Goal: Transaction & Acquisition: Book appointment/travel/reservation

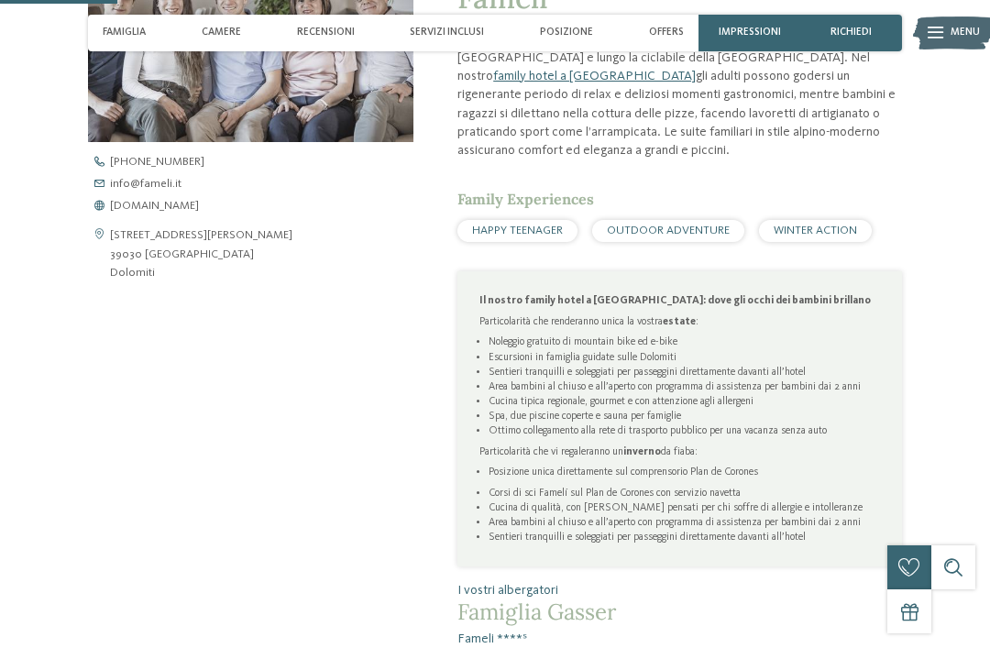
scroll to position [568, 0]
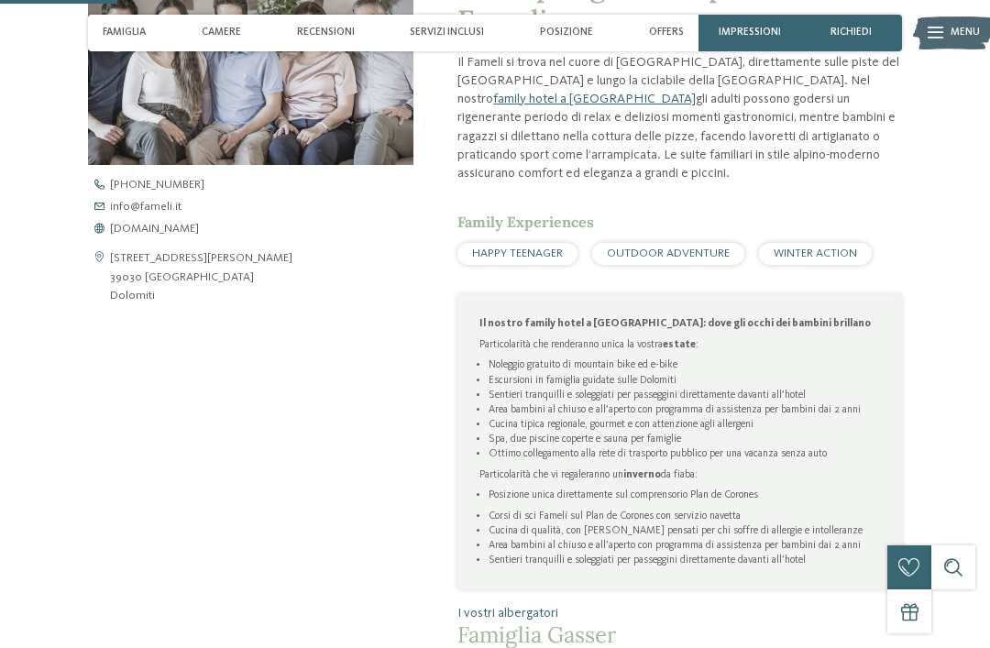
click at [163, 236] on span "www.fameli.it" at bounding box center [154, 230] width 89 height 12
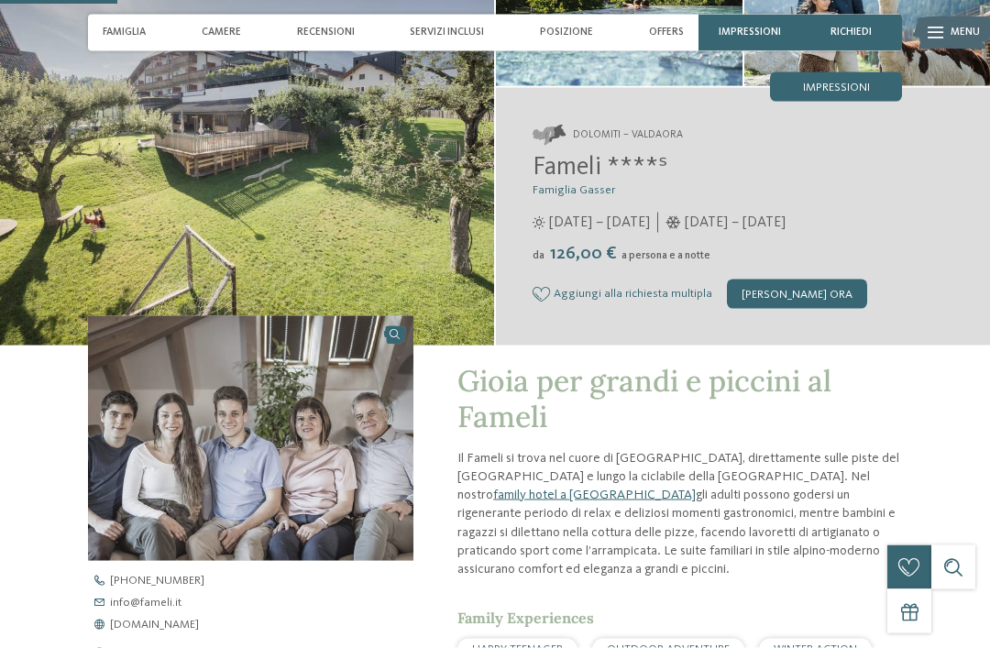
scroll to position [0, 0]
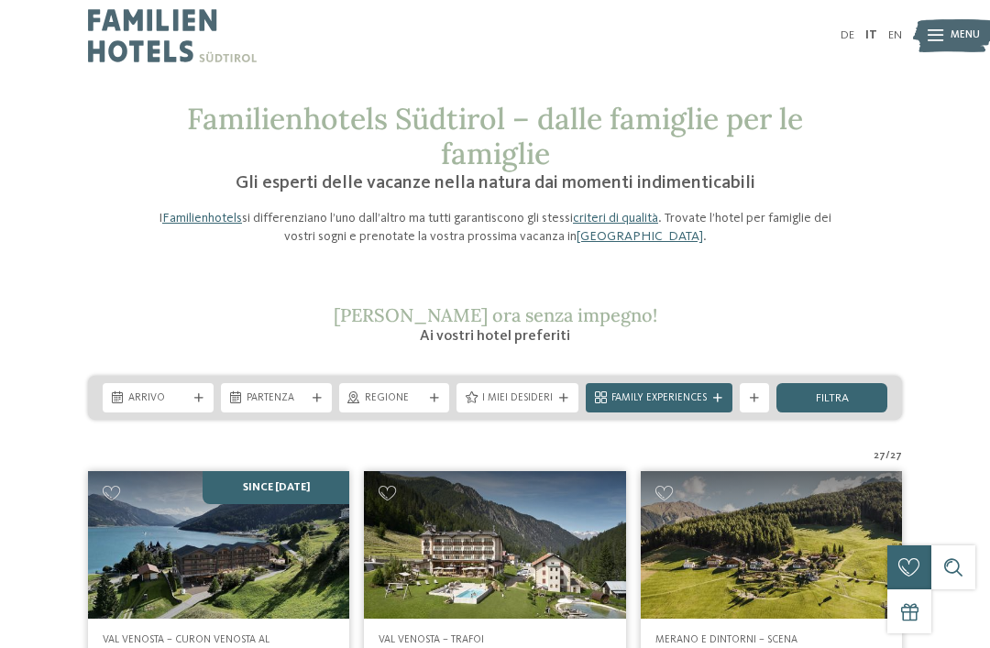
scroll to position [9, 0]
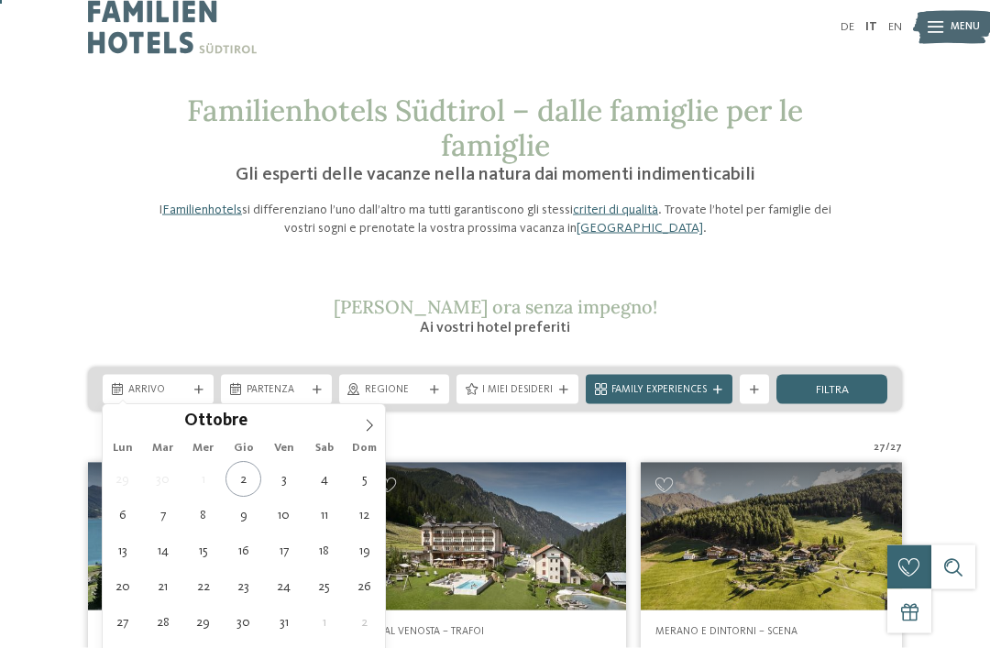
scroll to position [10, 0]
click at [366, 427] on icon at bounding box center [369, 425] width 13 height 13
click at [370, 432] on icon at bounding box center [369, 425] width 13 height 13
type div "29.12.2025"
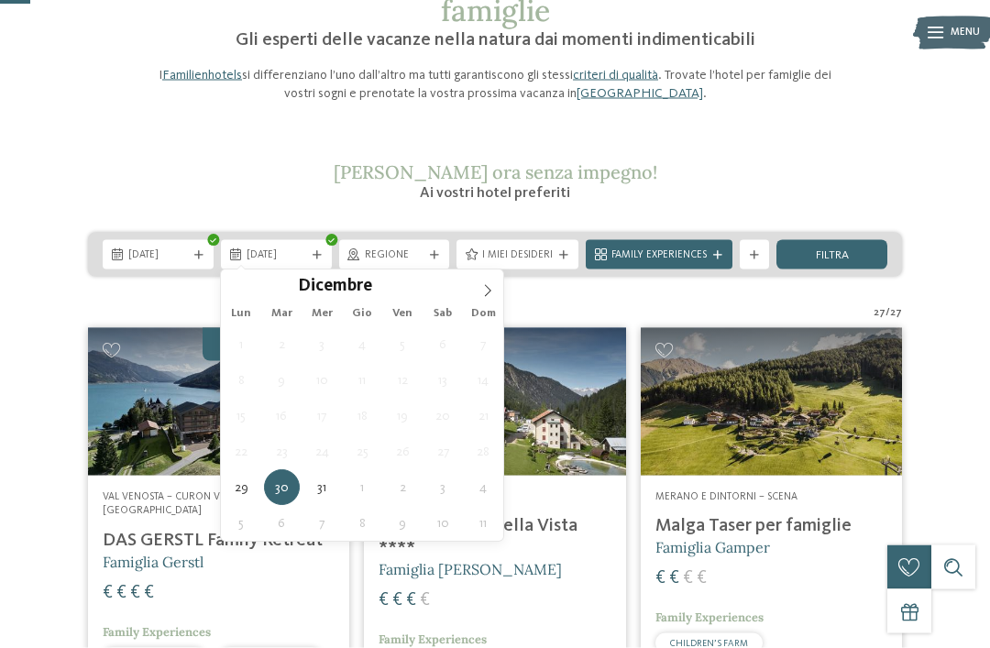
click at [488, 289] on icon at bounding box center [488, 291] width 6 height 12
type input "****"
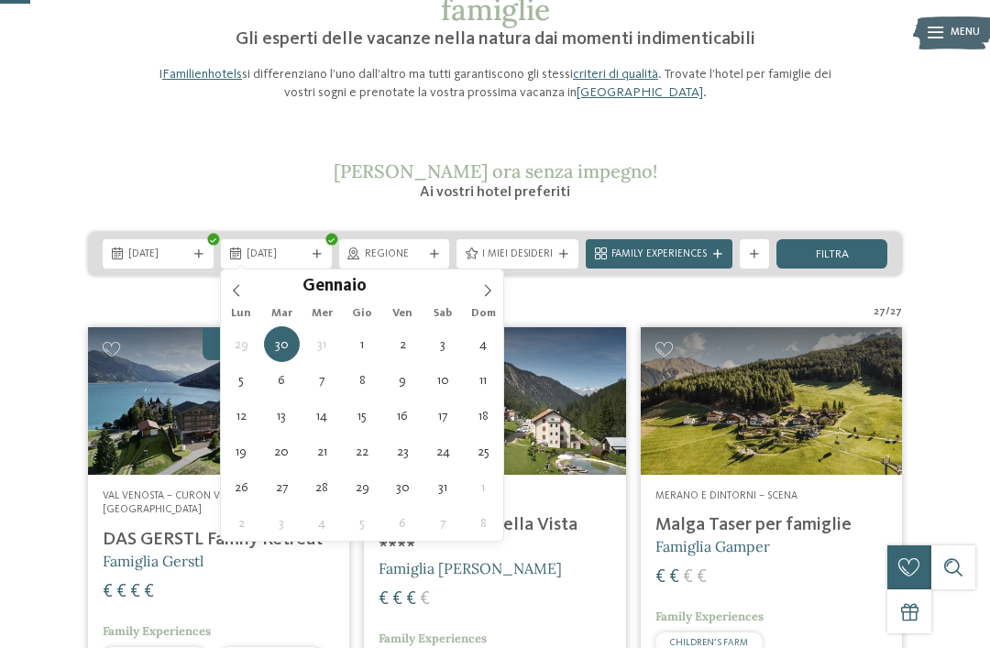
type div "[DATE]"
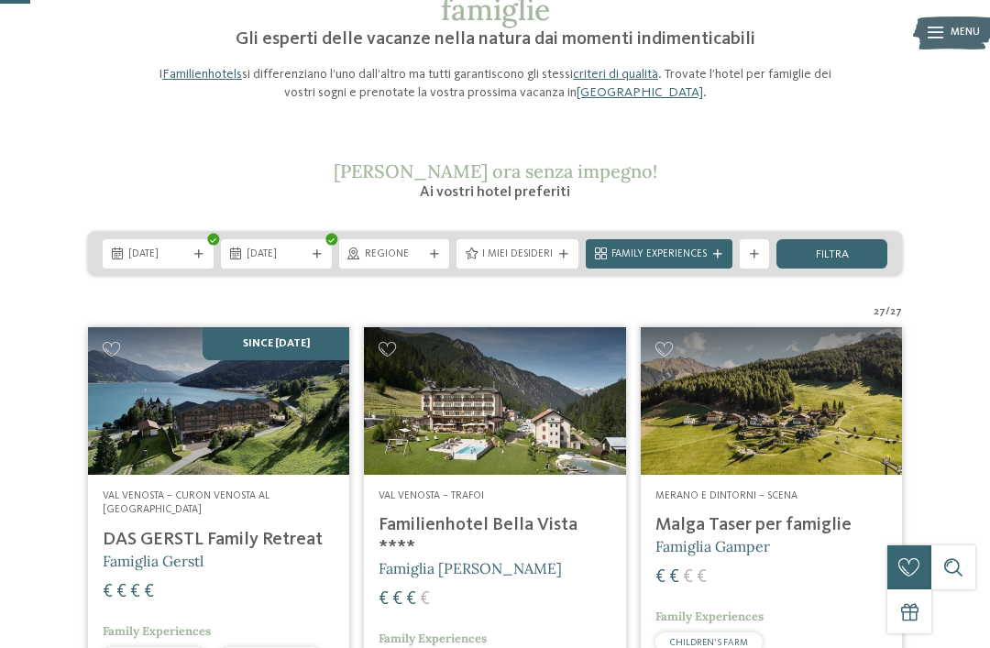
click at [385, 252] on span "Regione" at bounding box center [395, 255] width 60 height 15
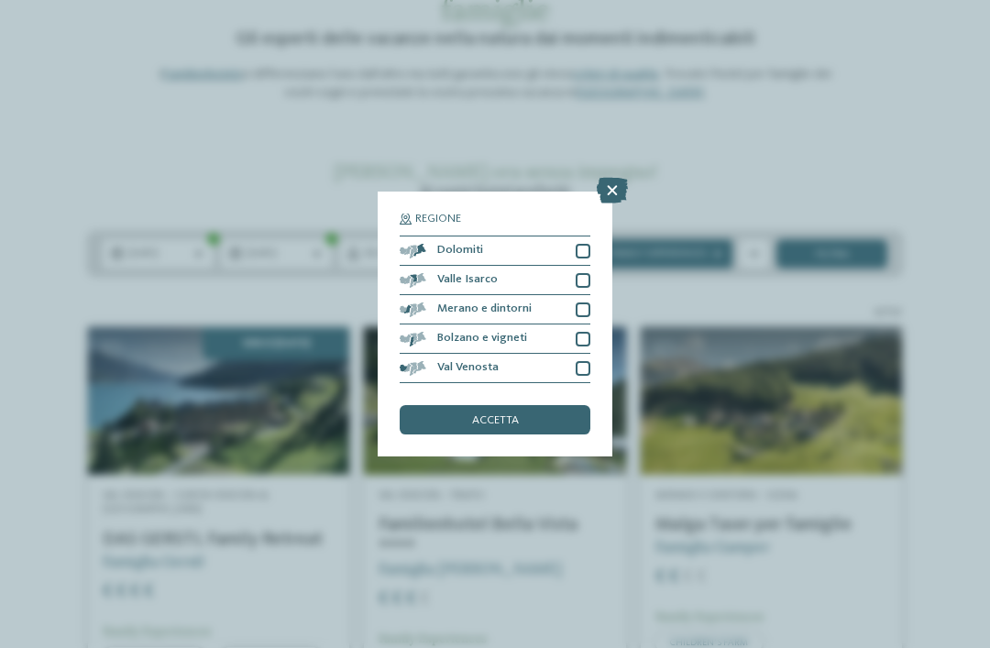
click at [583, 244] on div at bounding box center [583, 251] width 15 height 15
click at [570, 266] on div "Valle Isarco" at bounding box center [495, 280] width 191 height 29
click at [577, 303] on div at bounding box center [583, 310] width 15 height 15
click at [583, 332] on div at bounding box center [583, 339] width 15 height 15
click at [577, 361] on div at bounding box center [583, 368] width 15 height 15
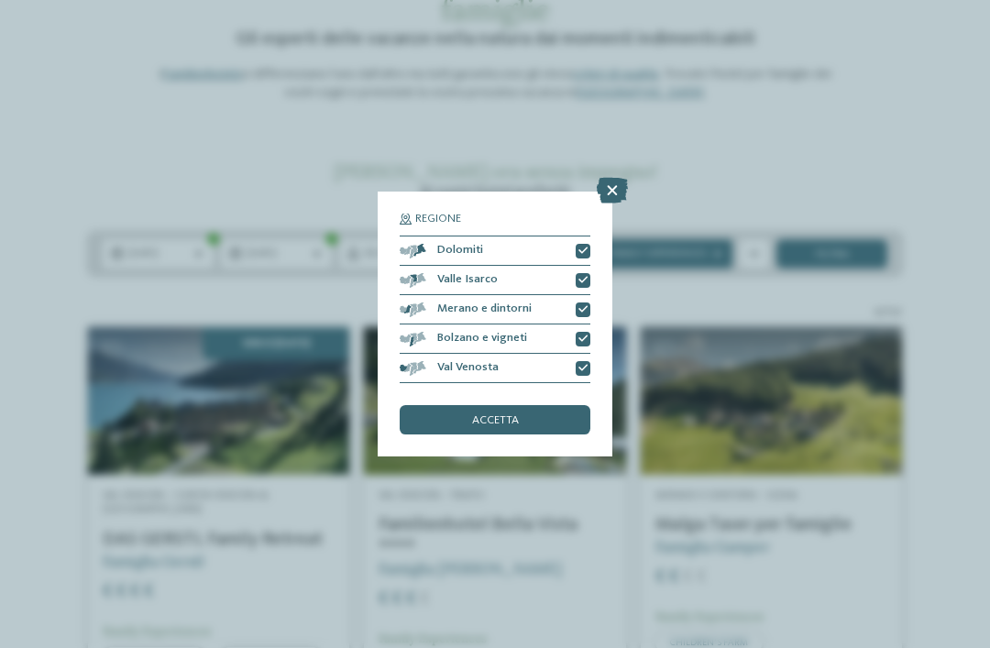
click at [534, 405] on div "accetta" at bounding box center [495, 419] width 191 height 29
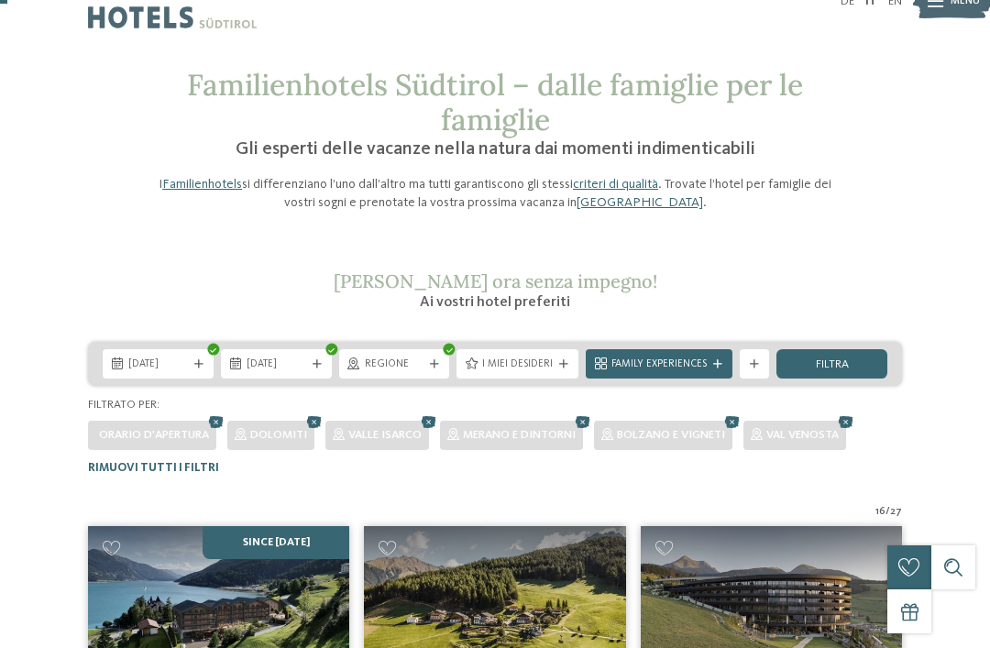
scroll to position [36, 0]
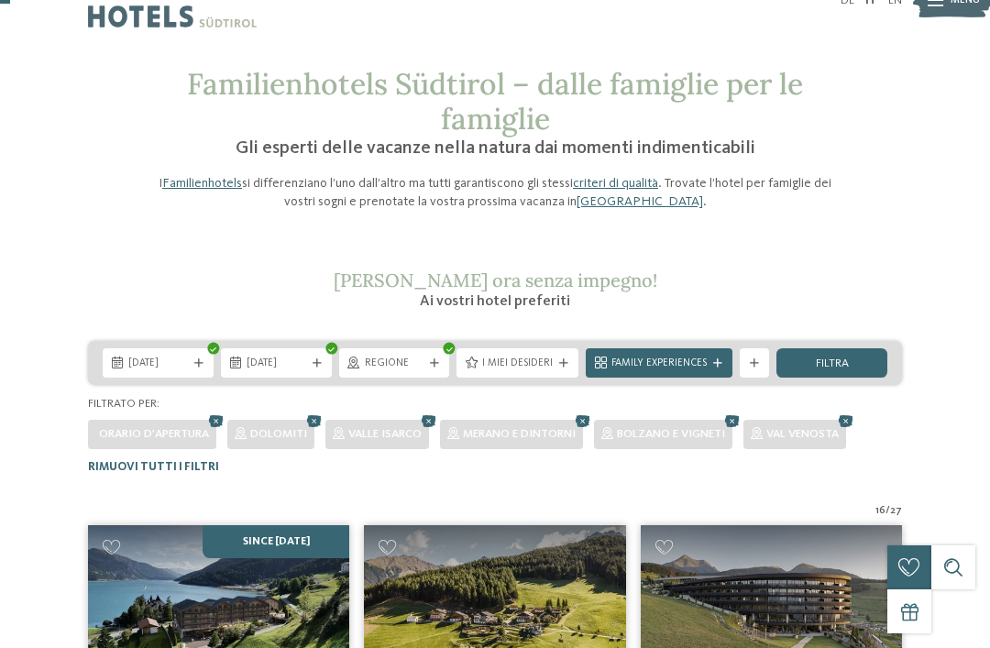
click at [525, 361] on span "I miei desideri" at bounding box center [517, 364] width 71 height 15
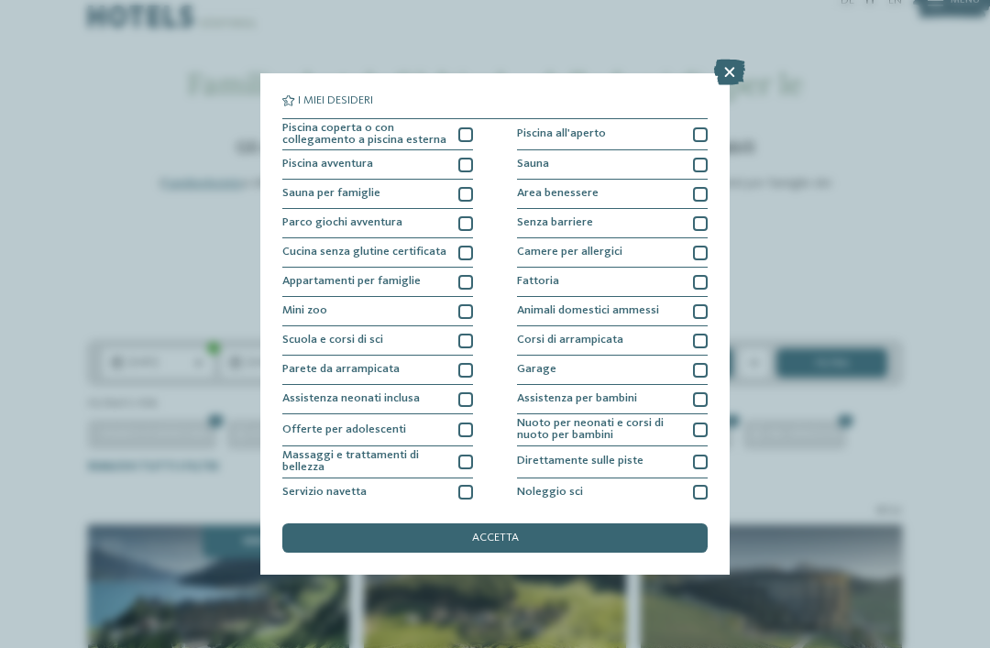
click at [455, 135] on div "Piscina coperta o con collegamento a piscina esterna" at bounding box center [377, 135] width 191 height 32
click at [547, 524] on div "accetta" at bounding box center [494, 538] width 425 height 29
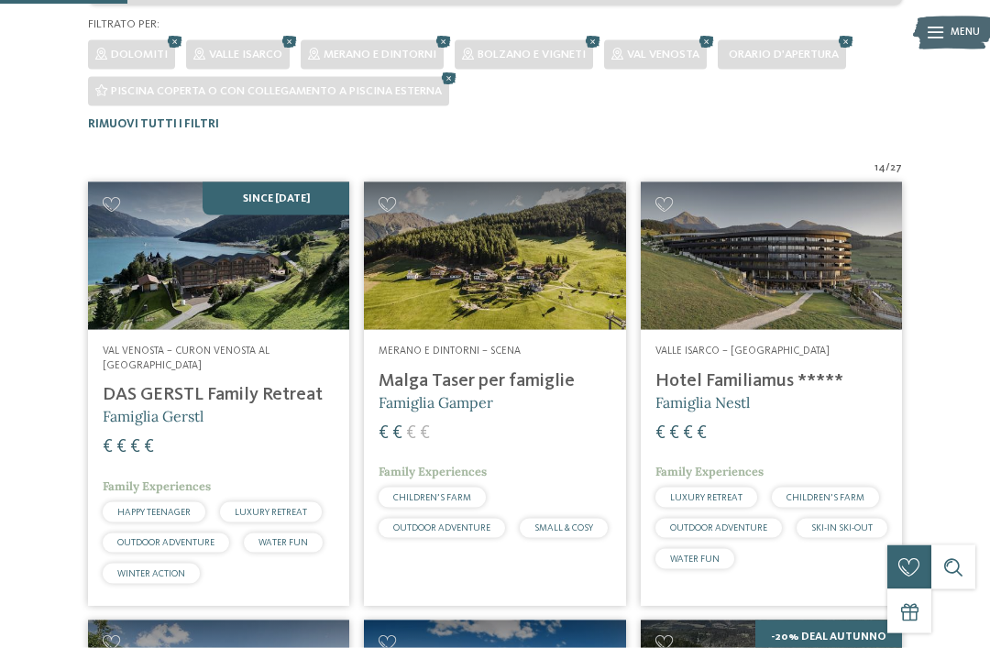
scroll to position [420, 0]
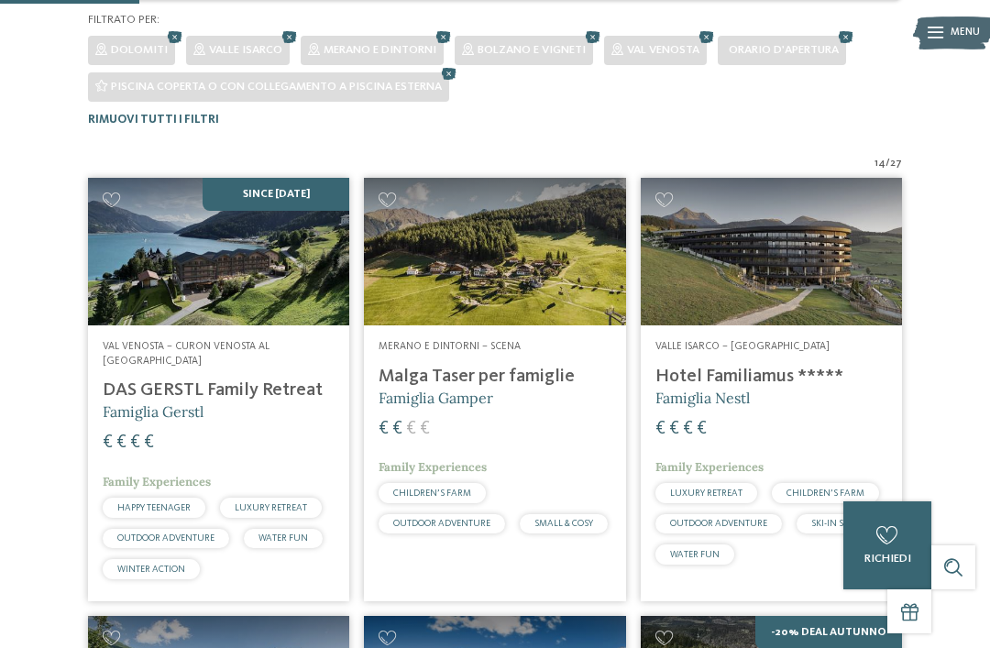
click at [762, 375] on h4 "Hotel Familiamus *****" at bounding box center [772, 377] width 232 height 22
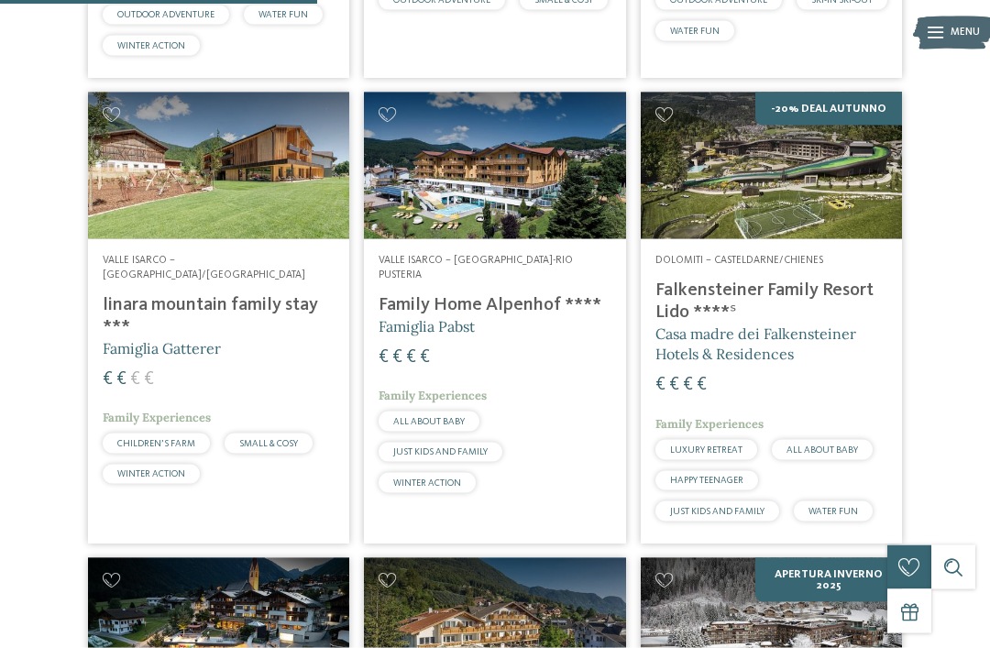
scroll to position [961, 0]
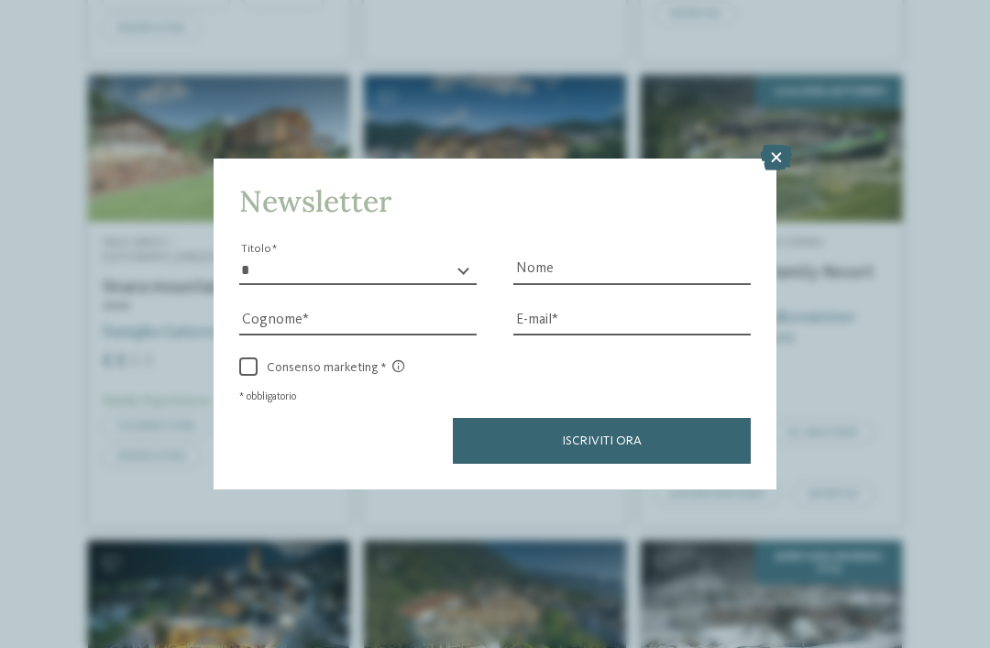
click at [176, 511] on link "Valle Isarco – Rio di Pusteria/Valles linara mountain family stay *** Famiglia …" at bounding box center [218, 300] width 261 height 451
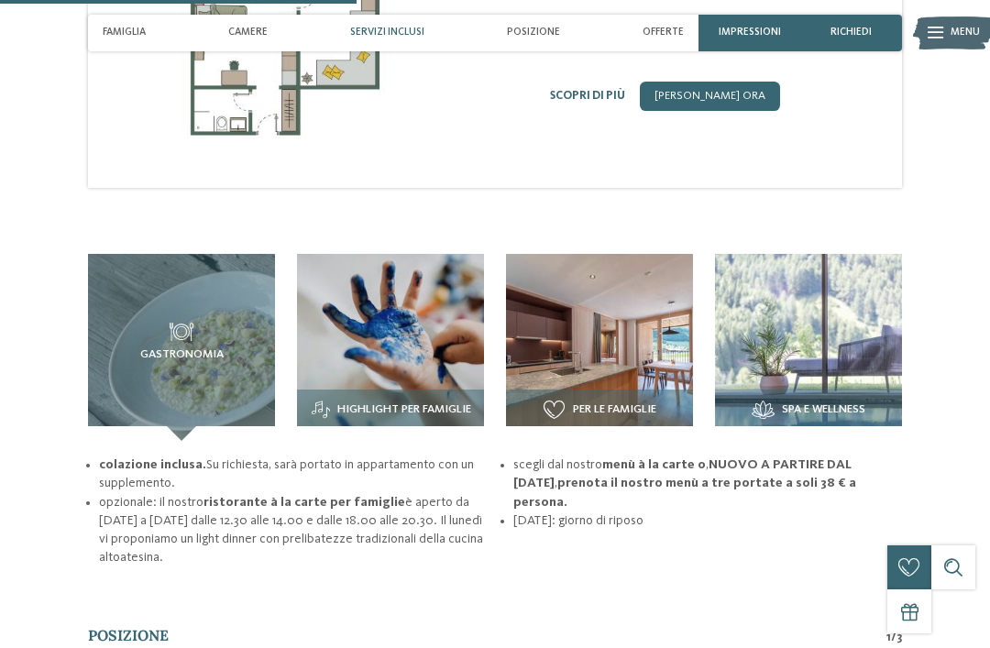
scroll to position [1781, 0]
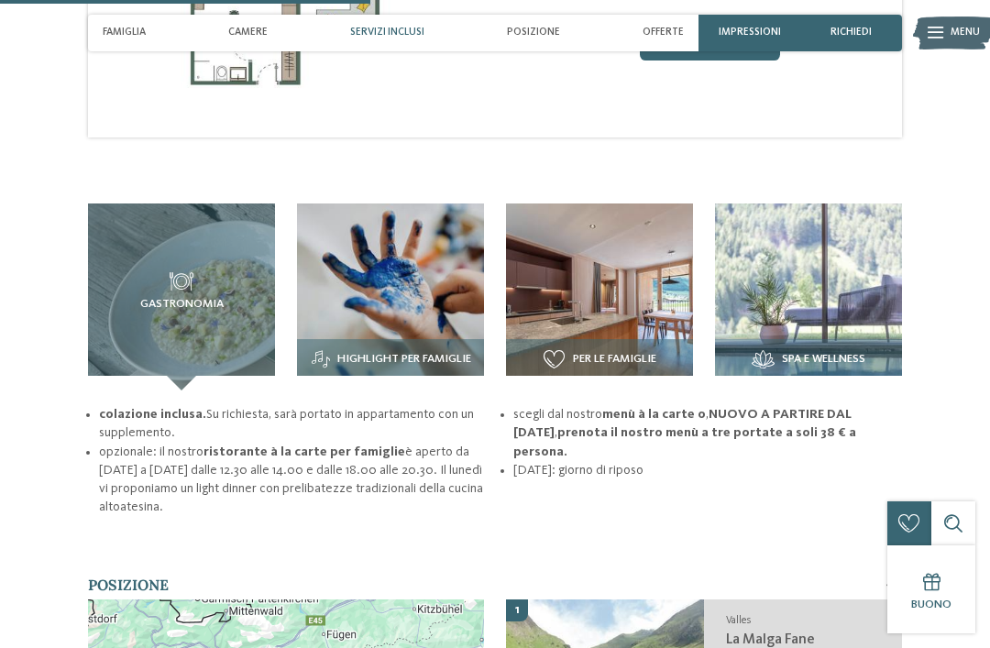
click at [817, 353] on span "Spa e wellness" at bounding box center [823, 359] width 83 height 13
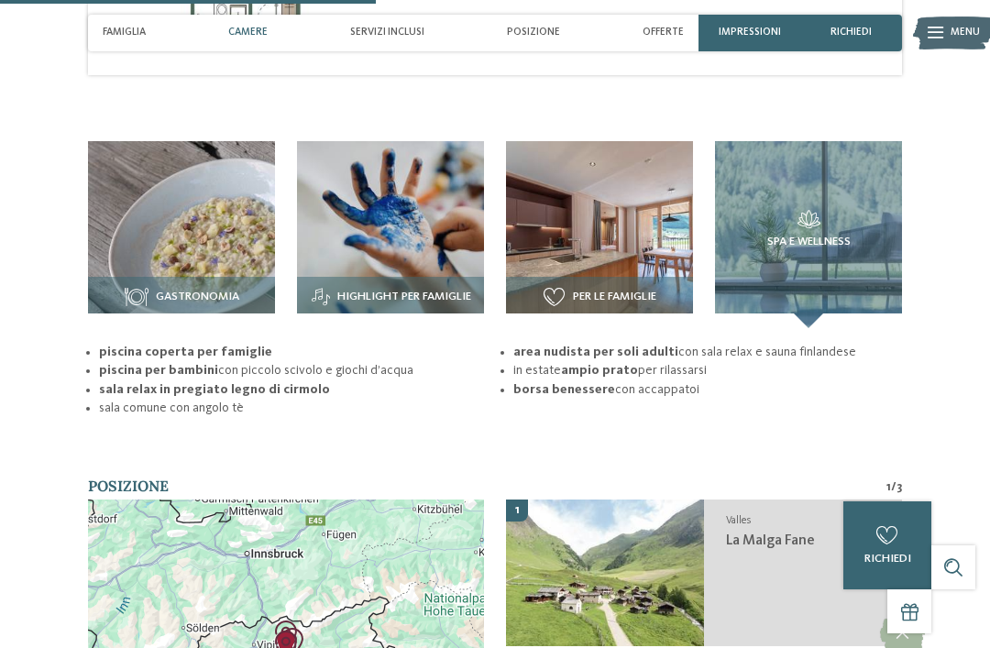
scroll to position [1822, 0]
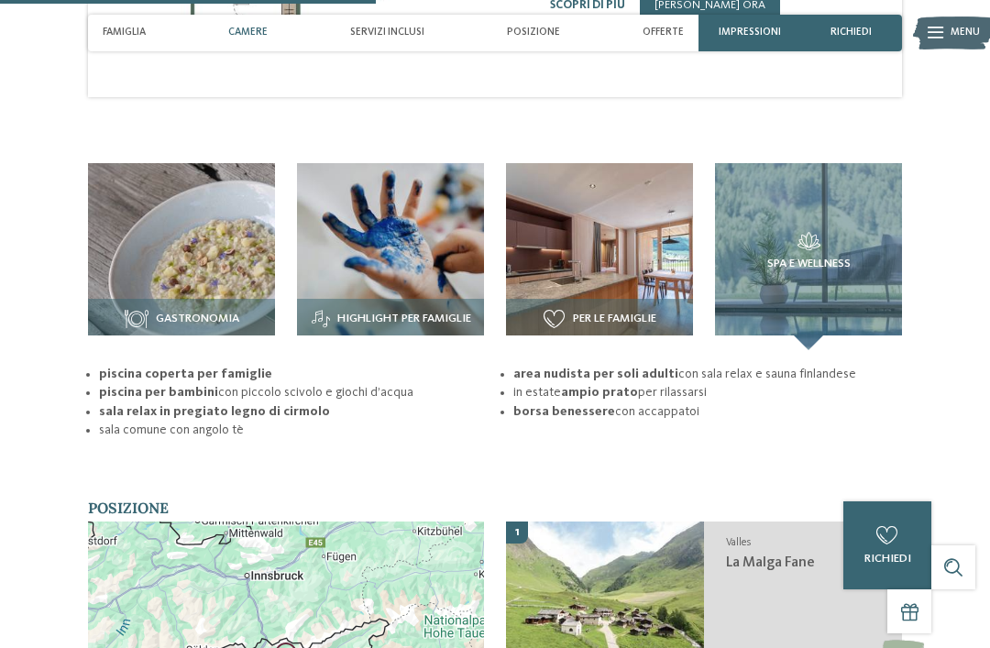
click at [832, 302] on div "Spa e wellness" at bounding box center [808, 256] width 187 height 187
click at [843, 278] on div "Spa e wellness" at bounding box center [808, 256] width 187 height 187
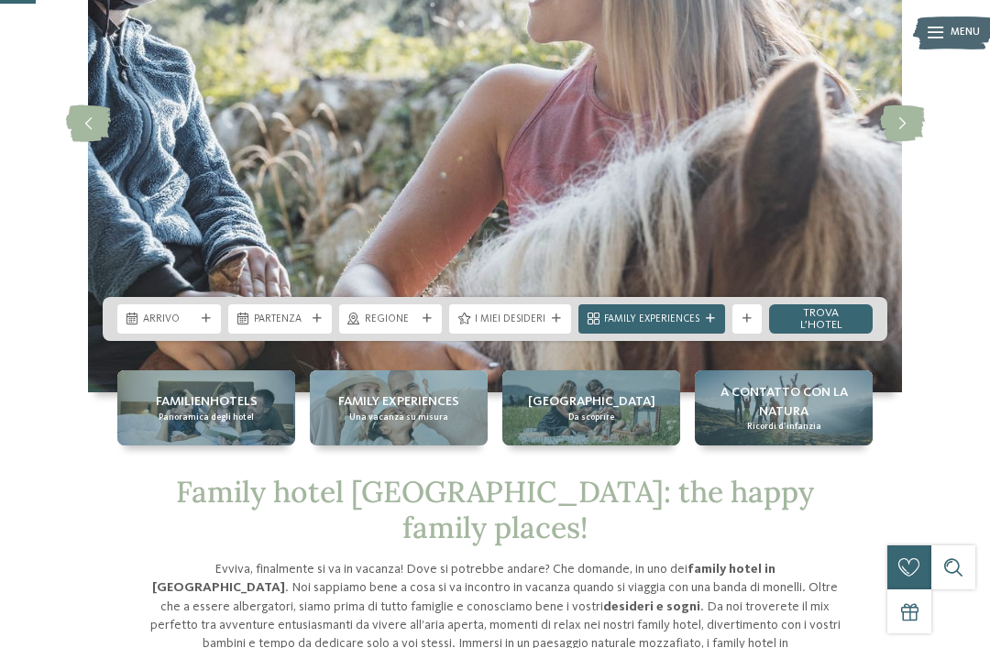
click at [206, 334] on div "Arrivo" at bounding box center [169, 318] width 104 height 29
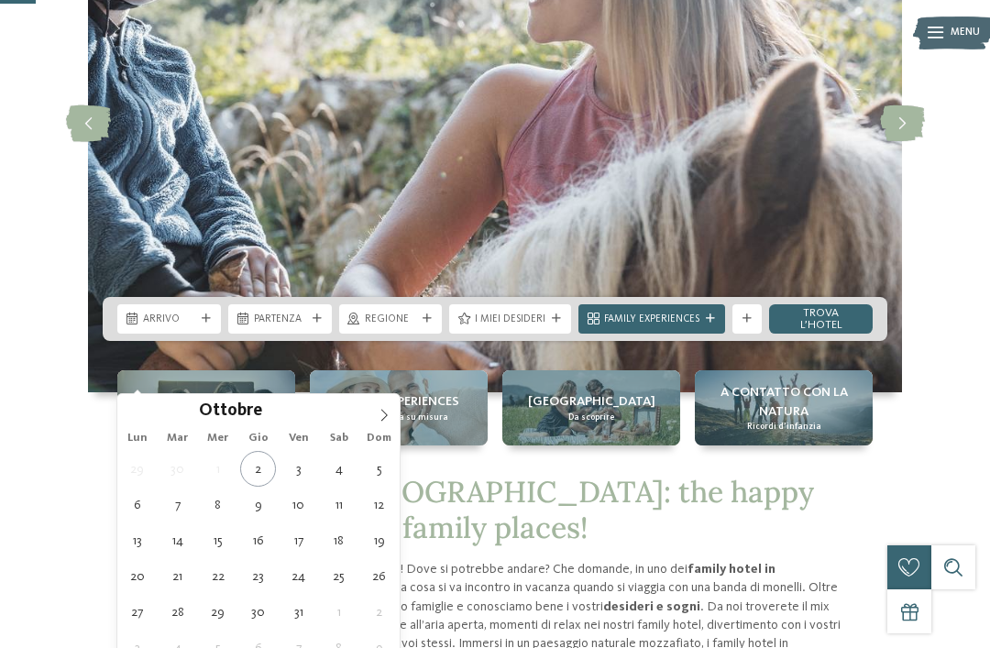
click at [370, 421] on span at bounding box center [384, 409] width 31 height 31
click at [386, 418] on icon at bounding box center [384, 415] width 13 height 13
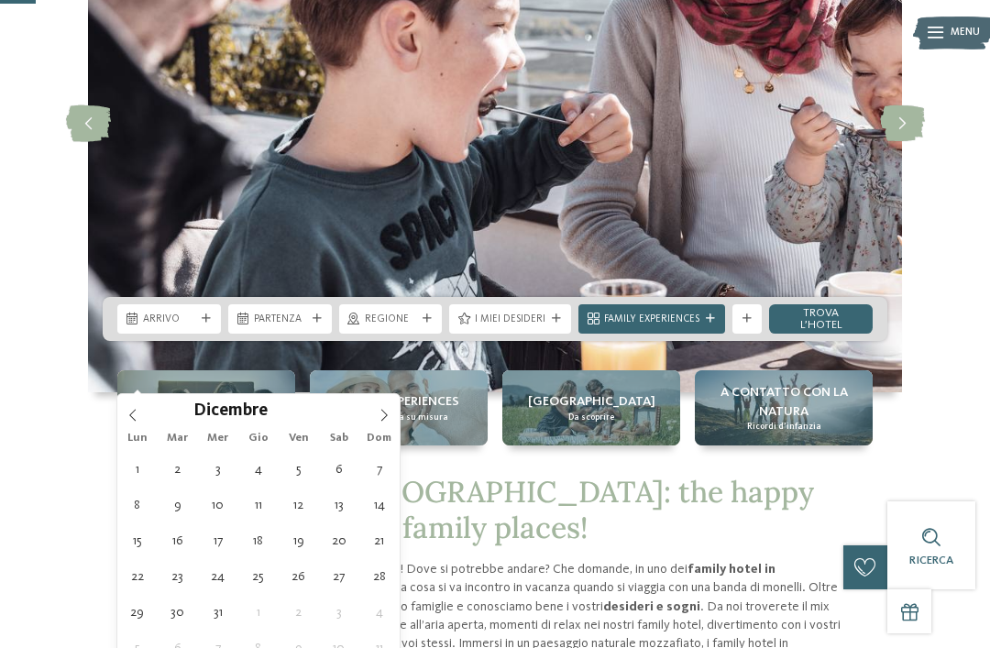
type div "29.12.2025"
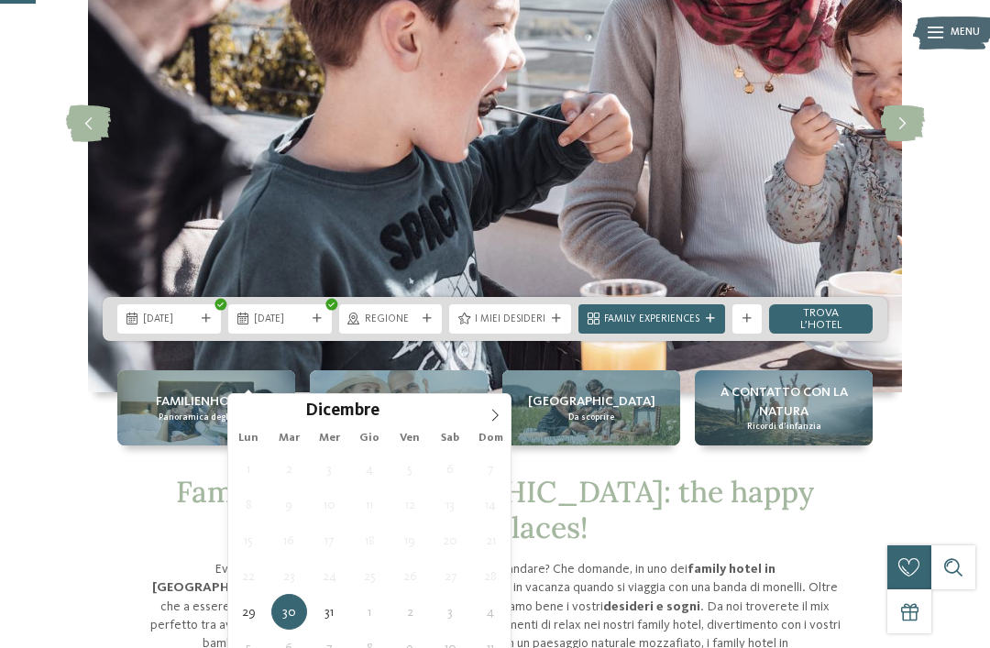
click at [497, 419] on icon at bounding box center [495, 415] width 13 height 13
type input "****"
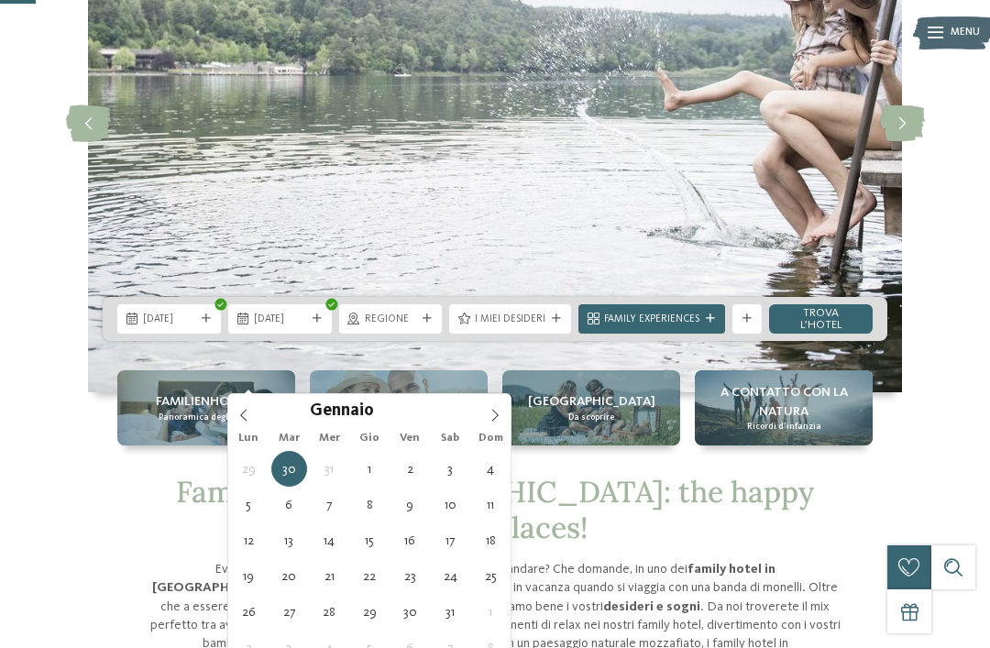
type div "04.01.2026"
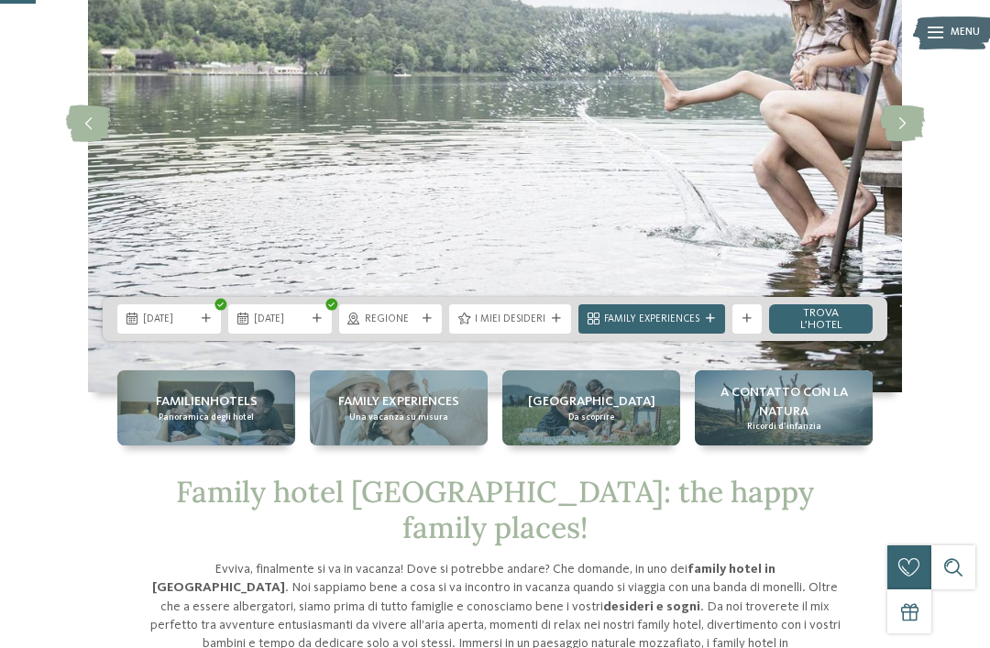
click at [422, 334] on div "Regione" at bounding box center [391, 318] width 104 height 29
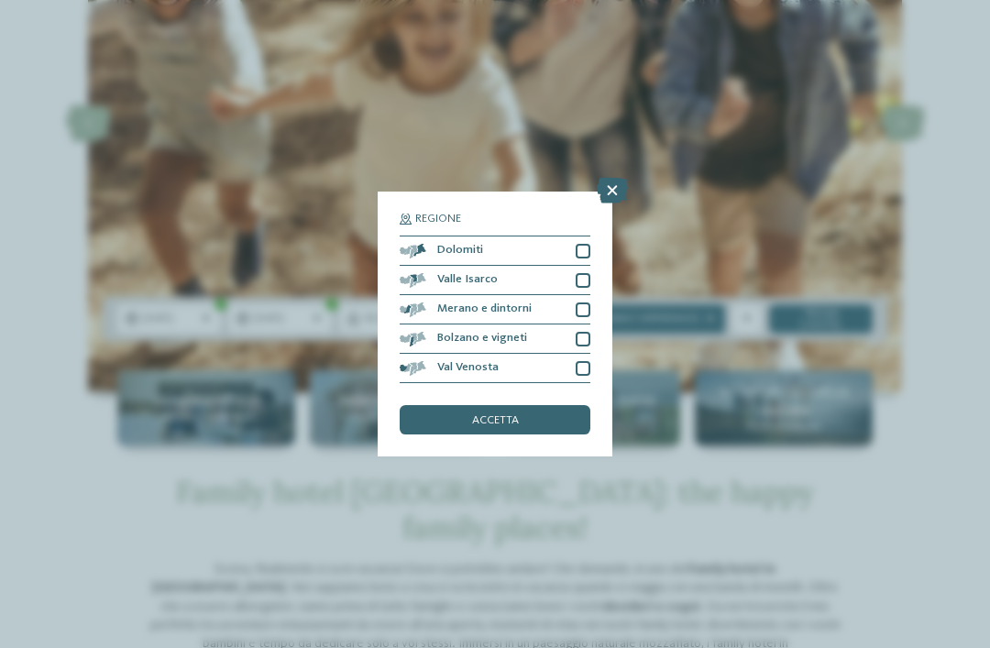
click at [590, 244] on div at bounding box center [583, 251] width 15 height 15
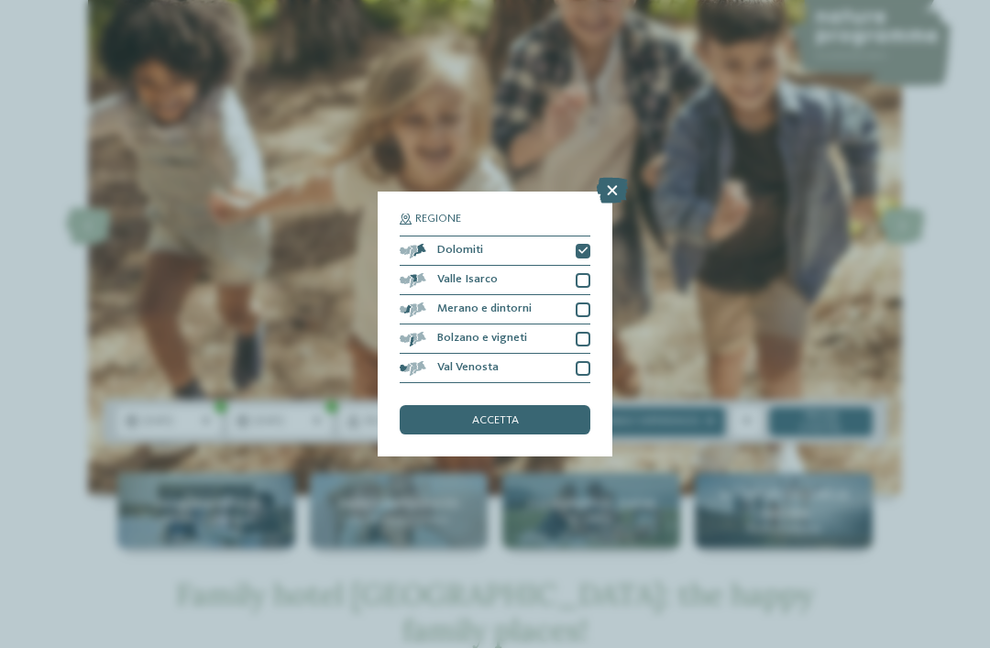
scroll to position [115, 0]
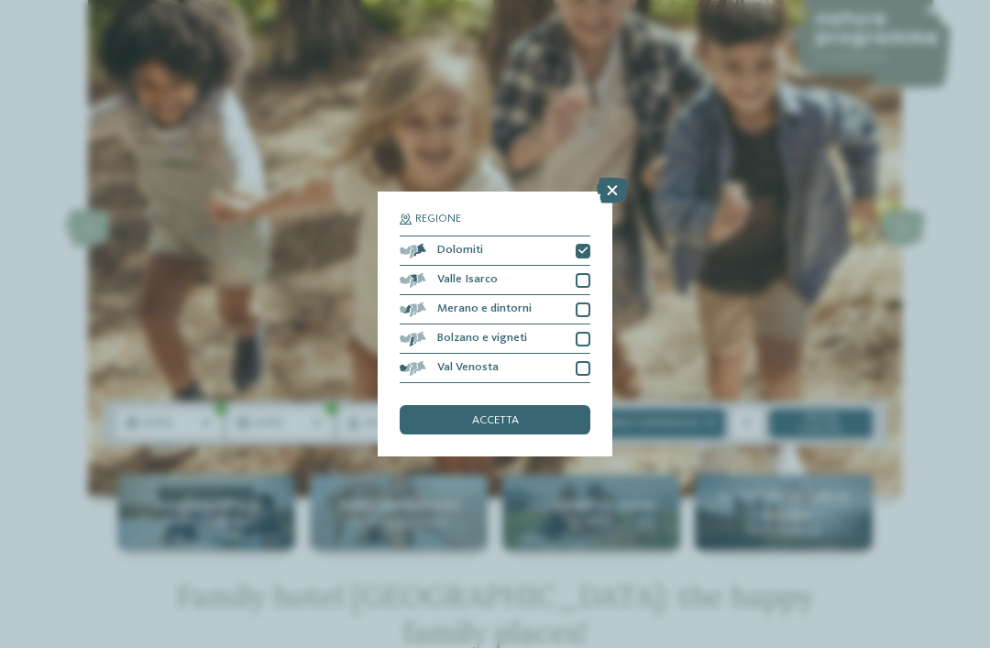
click at [606, 210] on div "Regione Dolomiti Valle Isarco" at bounding box center [495, 325] width 235 height 266
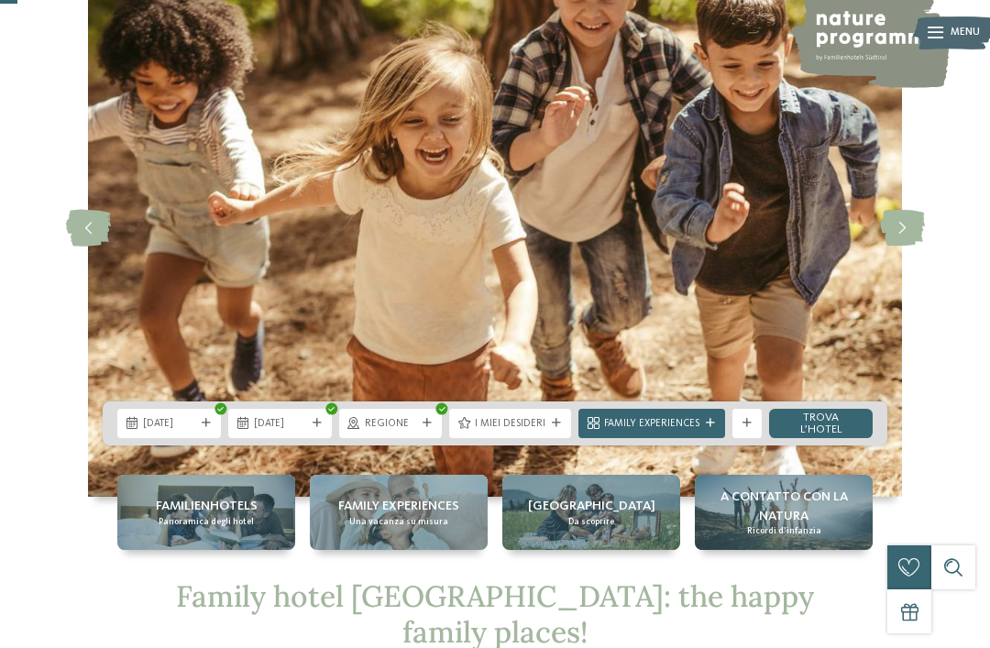
click at [589, 215] on img at bounding box center [495, 228] width 814 height 538
click at [450, 438] on div "I miei desideri" at bounding box center [510, 423] width 129 height 29
click at [421, 431] on div "Regione" at bounding box center [391, 423] width 60 height 16
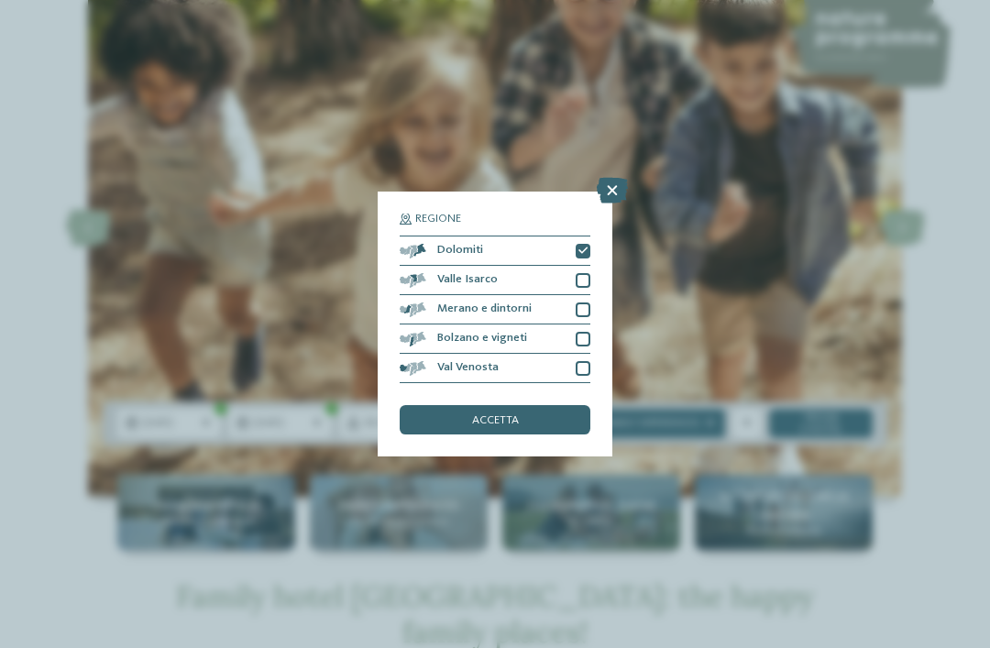
click at [579, 361] on div at bounding box center [583, 368] width 15 height 15
click at [588, 332] on div at bounding box center [583, 339] width 15 height 15
click at [590, 266] on div "Valle Isarco" at bounding box center [495, 280] width 191 height 29
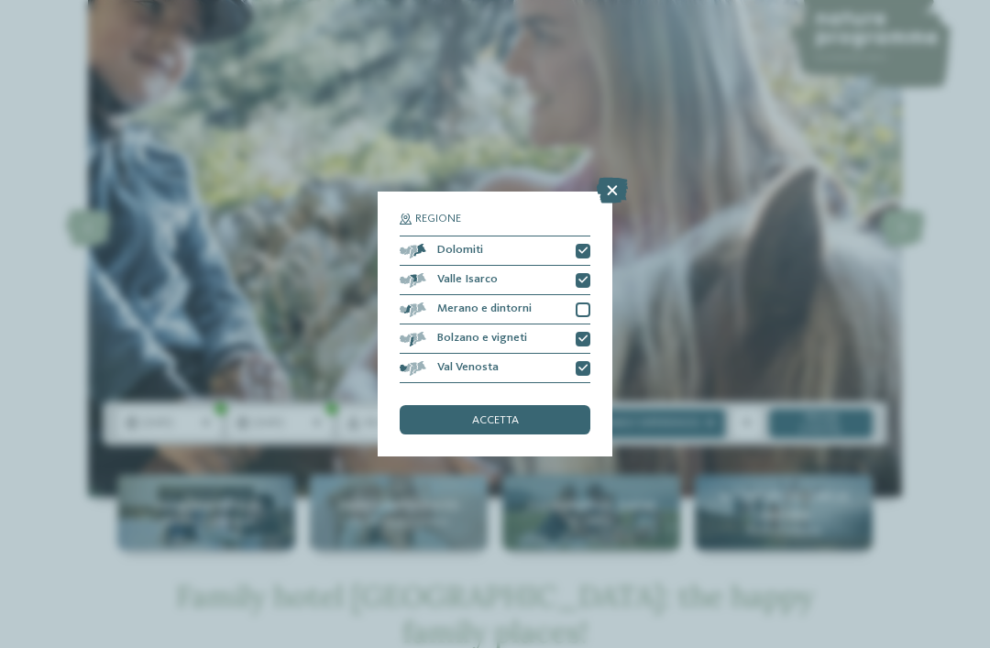
click at [579, 303] on div at bounding box center [583, 310] width 15 height 15
click at [560, 405] on div "accetta" at bounding box center [495, 419] width 191 height 29
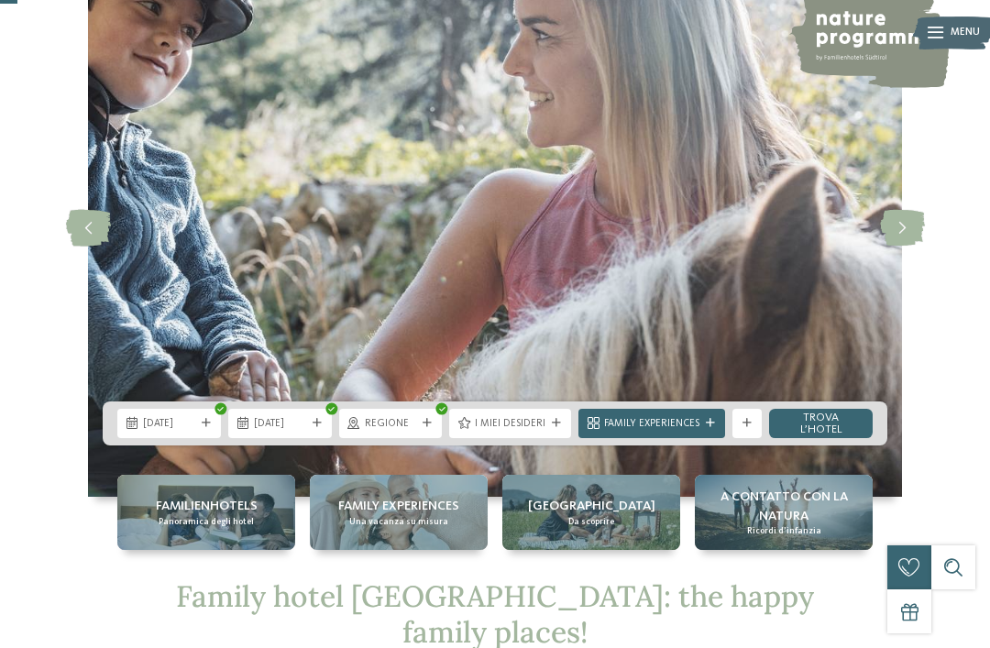
click at [545, 432] on span "I miei desideri" at bounding box center [510, 424] width 71 height 15
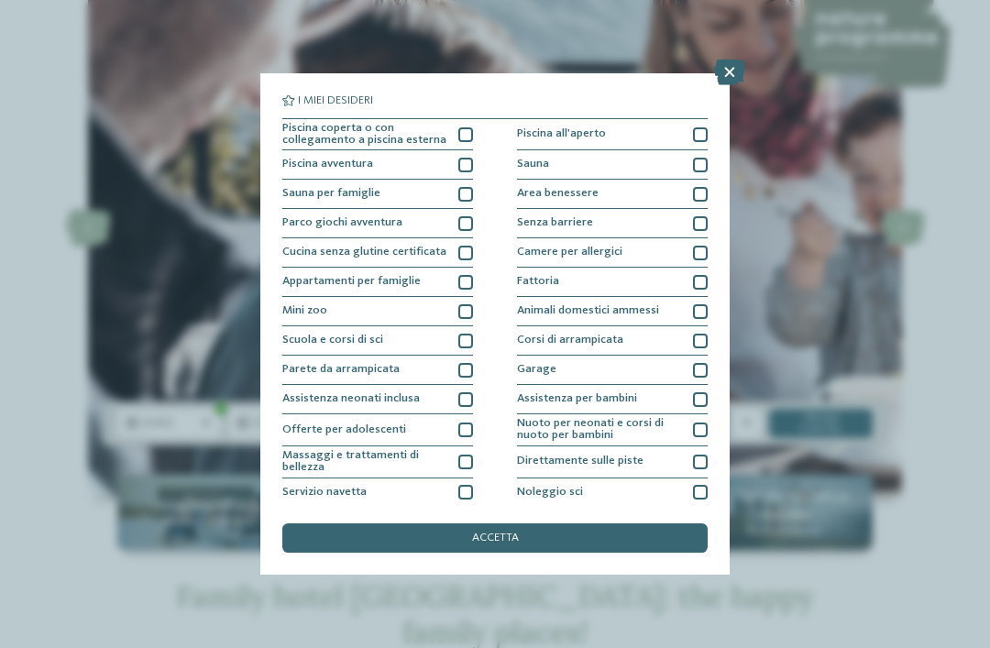
click at [456, 138] on div "Piscina coperta o con collegamento a piscina esterna" at bounding box center [377, 135] width 191 height 32
click at [374, 524] on div "accetta" at bounding box center [494, 538] width 425 height 29
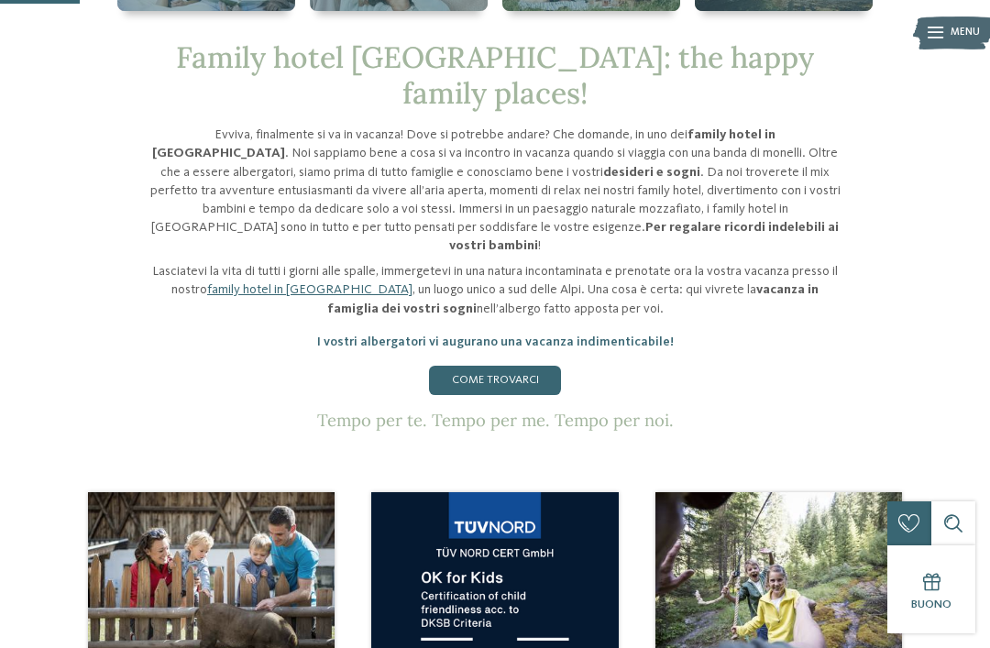
scroll to position [375, 0]
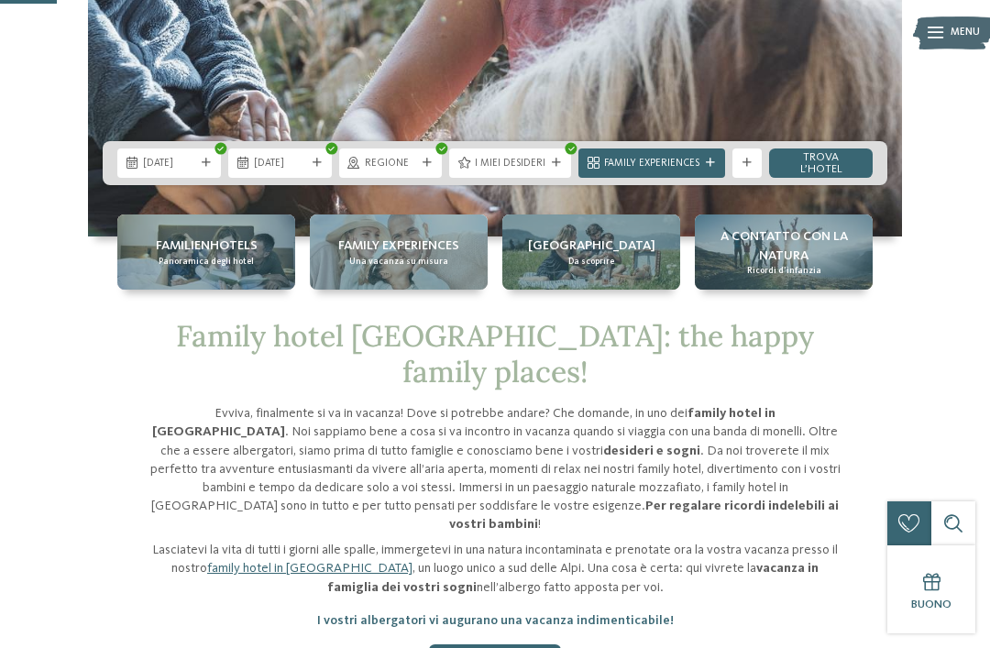
click at [824, 178] on link "trova l’hotel" at bounding box center [821, 163] width 104 height 29
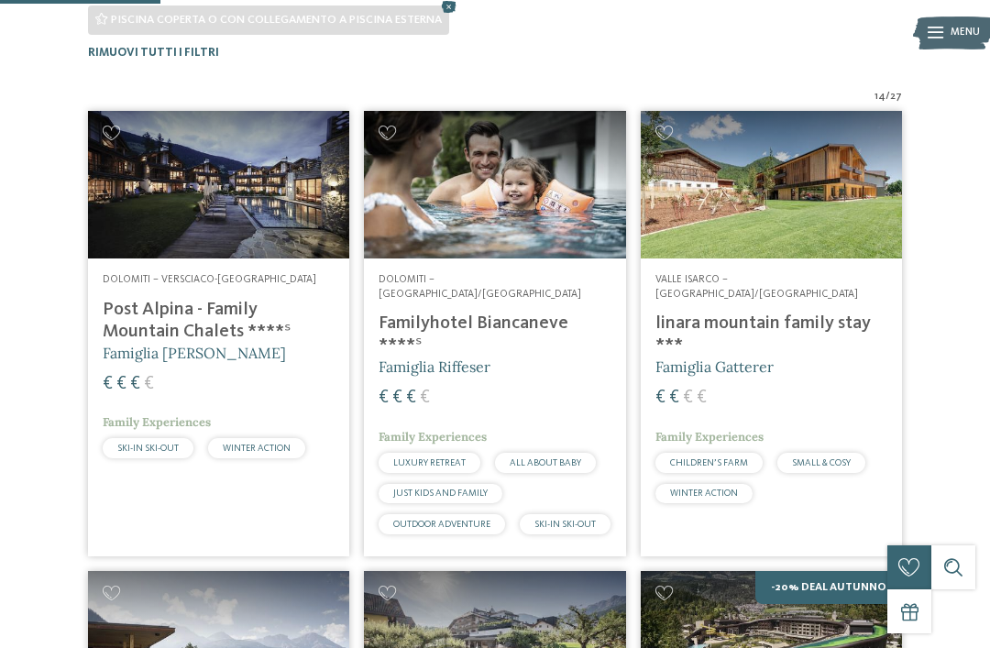
click at [262, 234] on img at bounding box center [218, 184] width 261 height 147
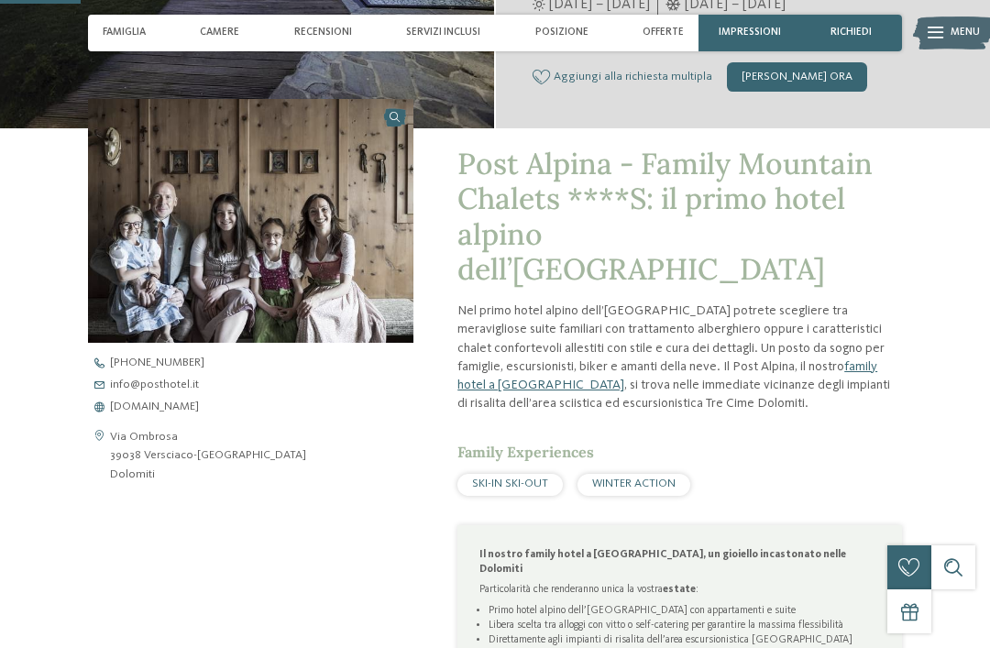
scroll to position [416, 0]
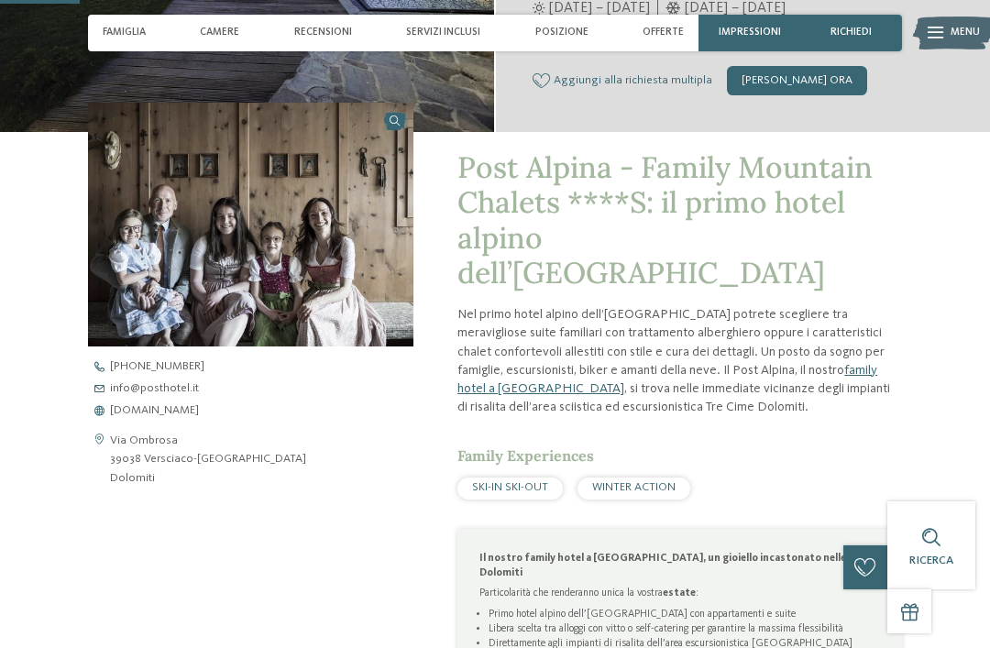
click at [195, 411] on span "[DOMAIN_NAME]" at bounding box center [154, 411] width 89 height 12
